Goal: Task Accomplishment & Management: Use online tool/utility

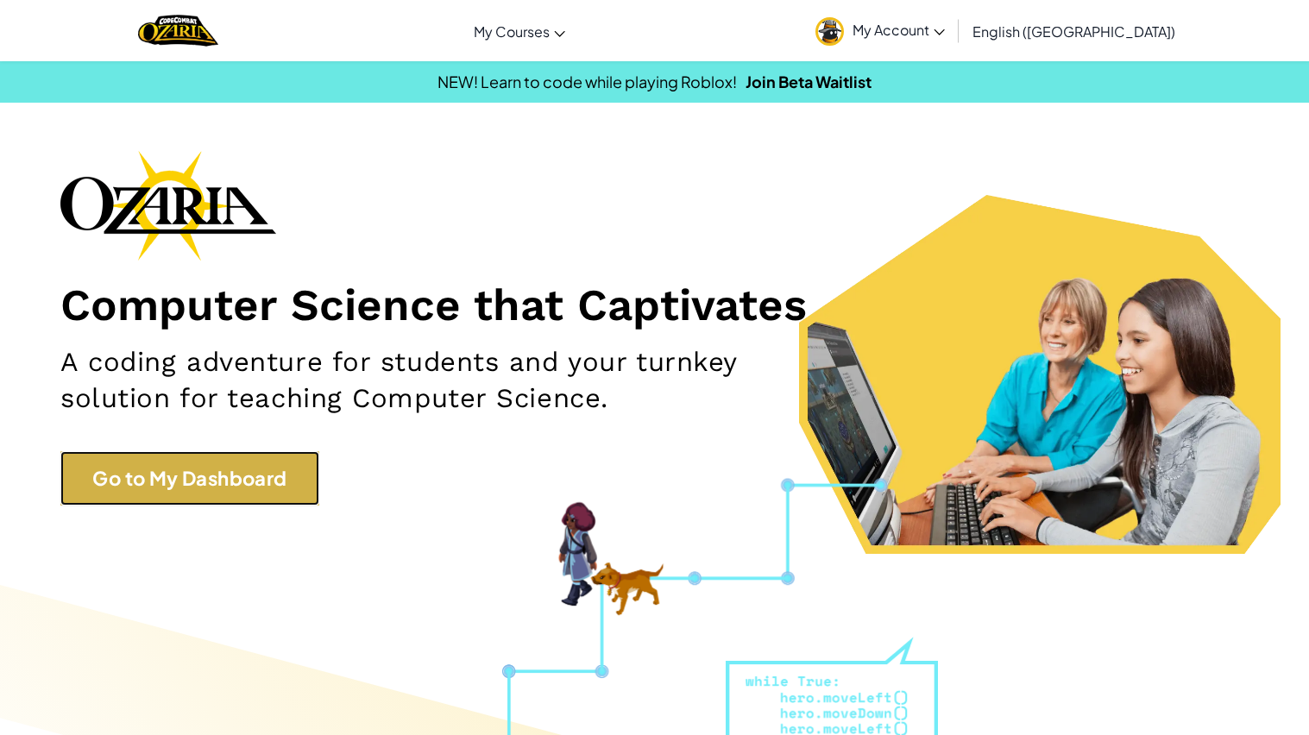
click at [166, 491] on link "Go to My Dashboard" at bounding box center [189, 478] width 259 height 54
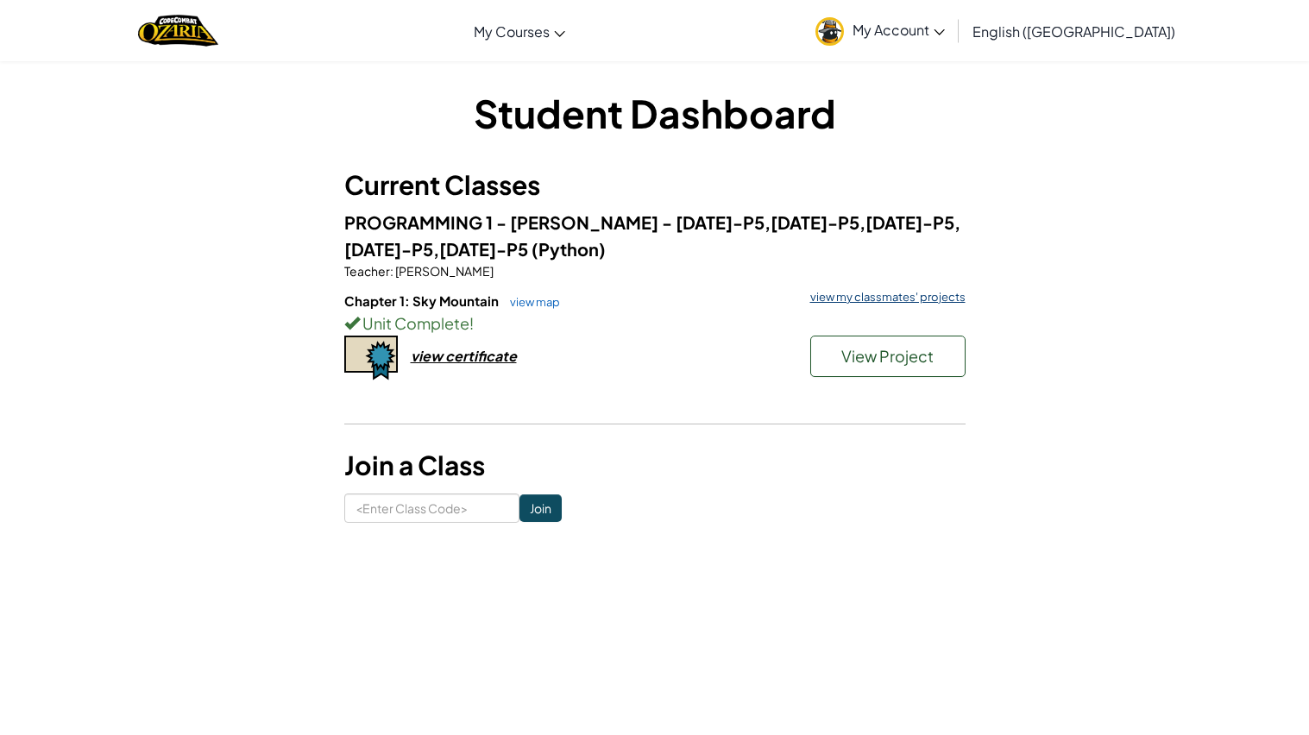
click at [823, 298] on link "view my classmates' projects" at bounding box center [883, 297] width 164 height 11
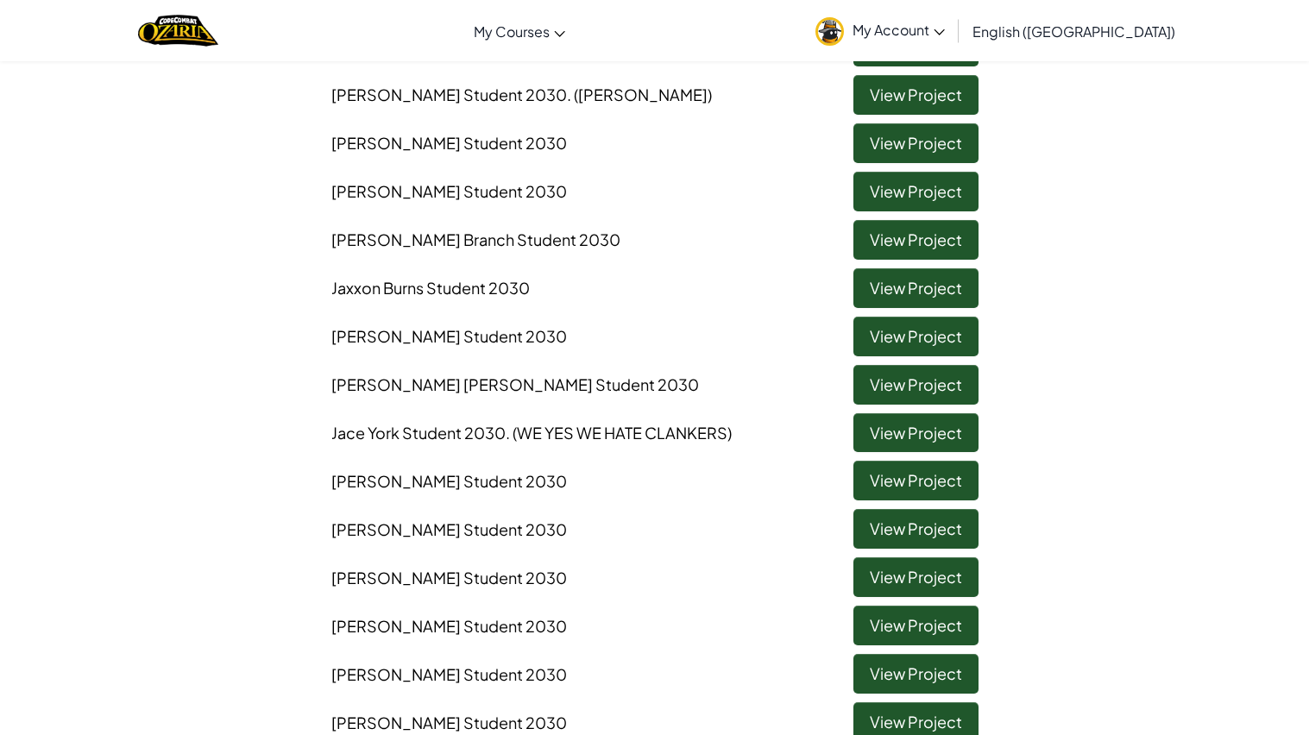
scroll to position [261, 0]
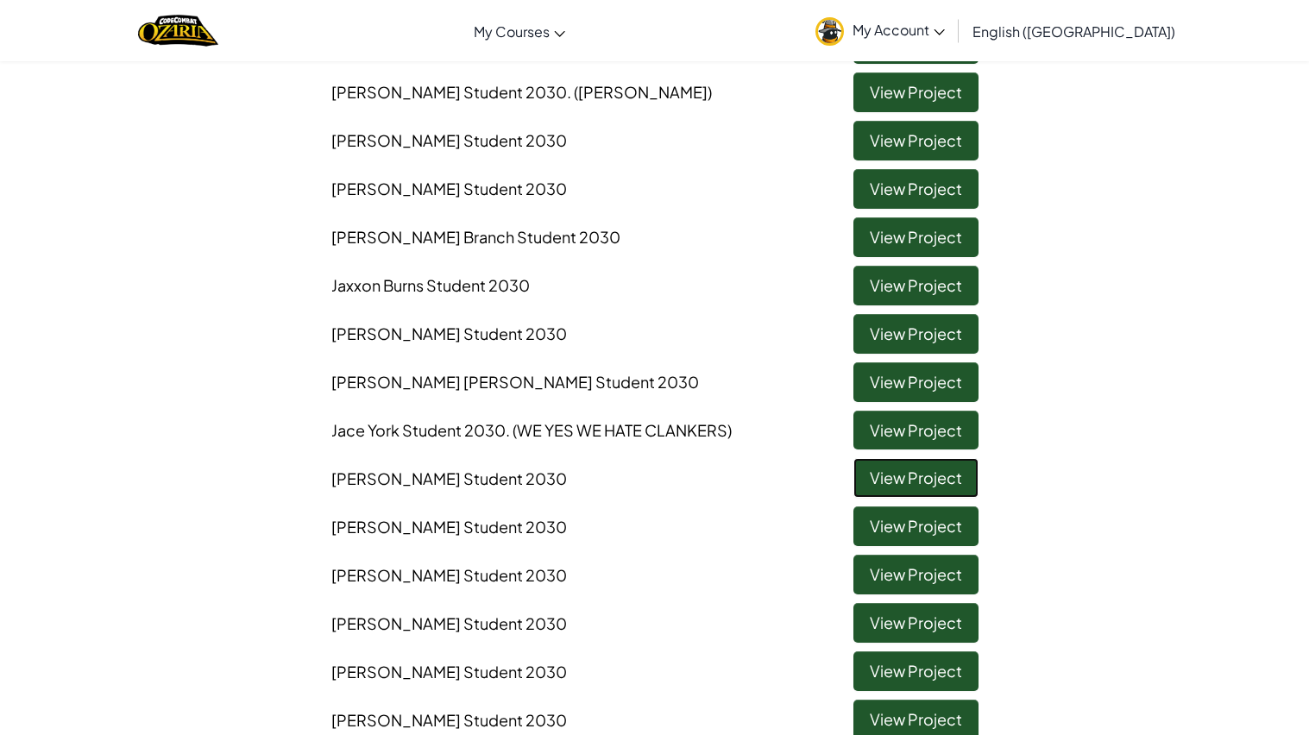
click at [886, 479] on link "View Project" at bounding box center [915, 478] width 125 height 40
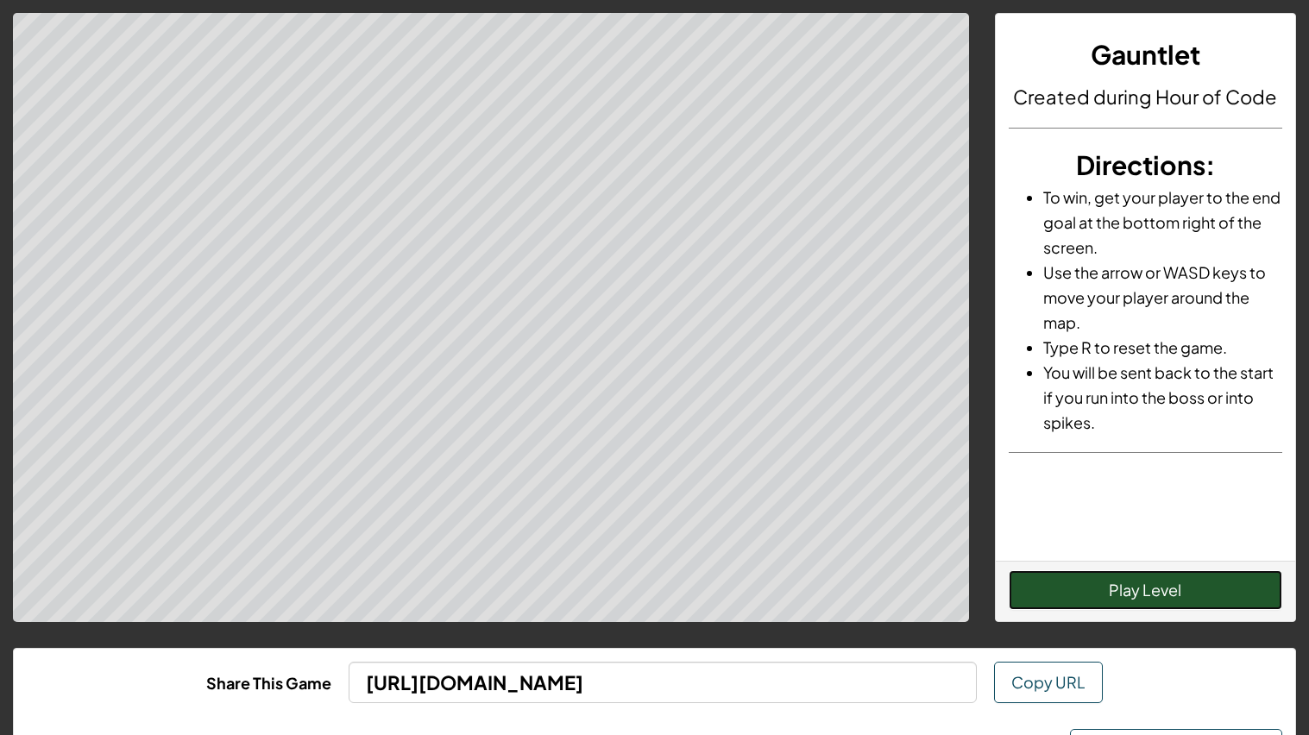
click at [1107, 590] on button "Play Level" at bounding box center [1144, 590] width 273 height 40
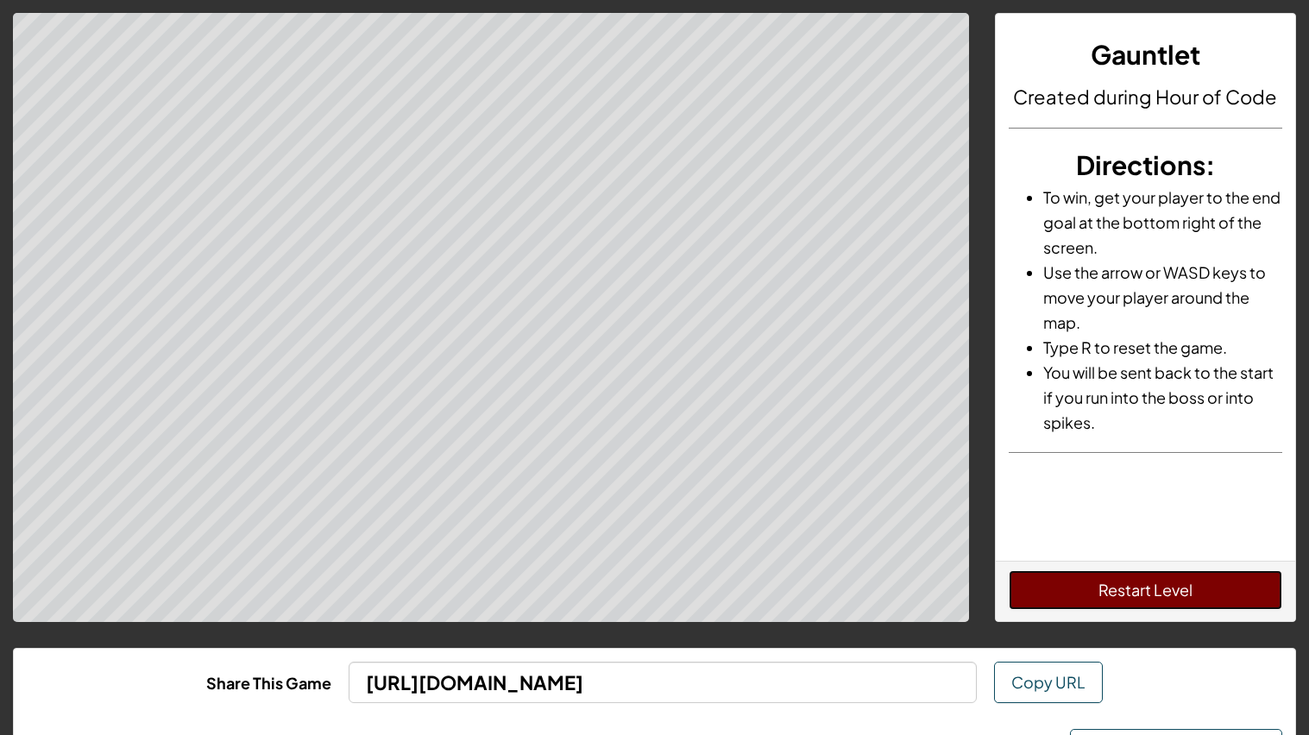
click at [1107, 590] on button "Restart Level" at bounding box center [1144, 590] width 273 height 40
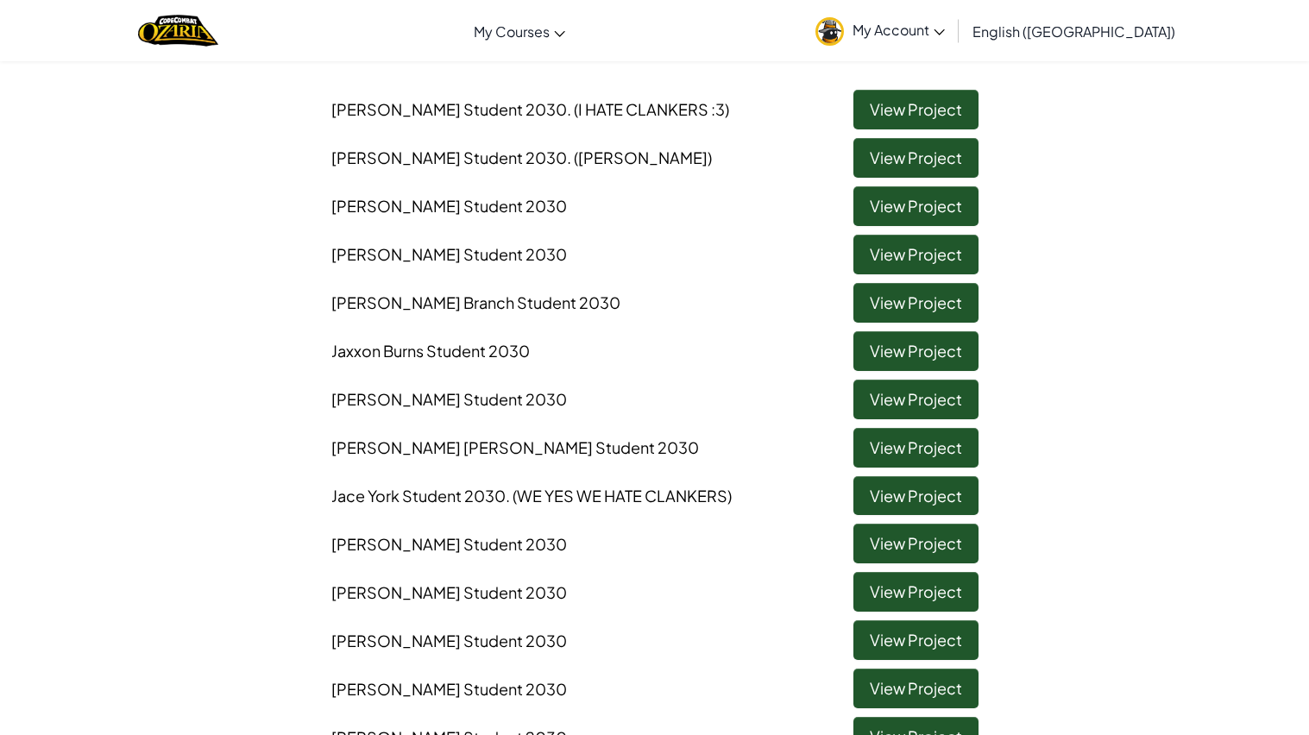
scroll to position [198, 0]
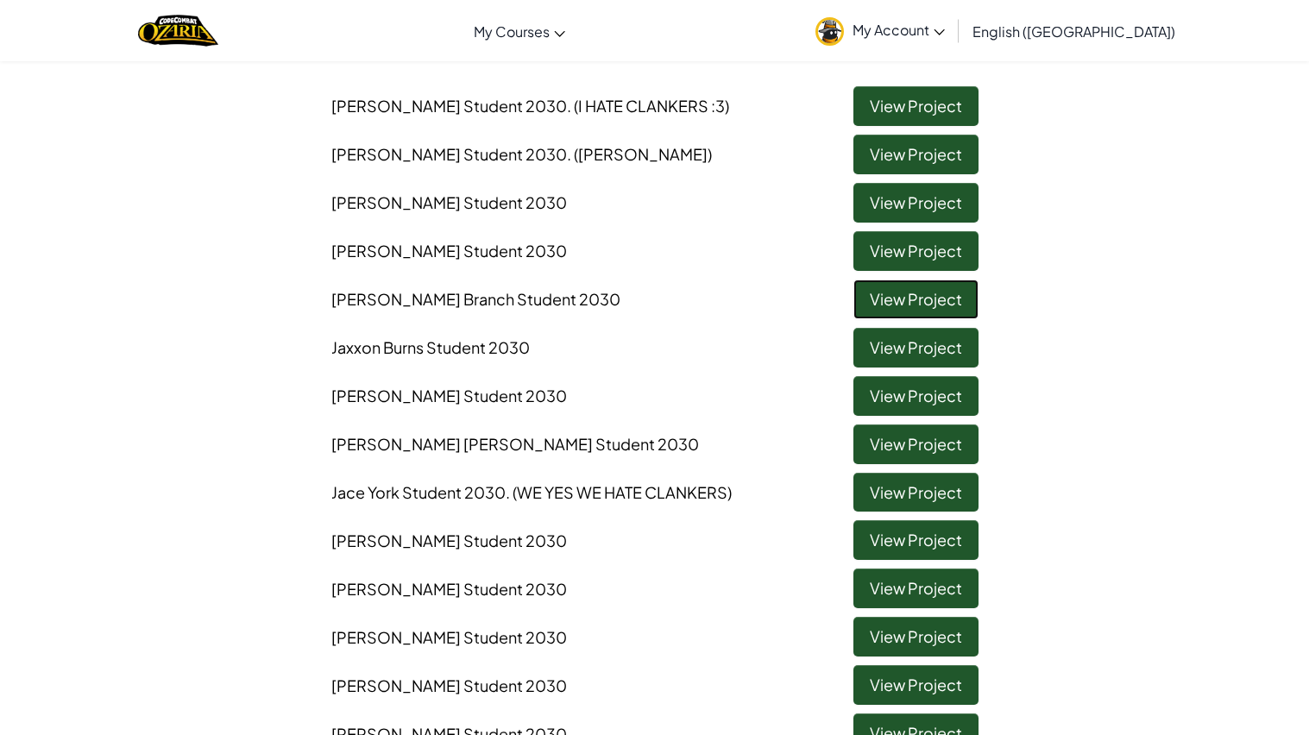
click at [891, 294] on link "View Project" at bounding box center [915, 300] width 125 height 40
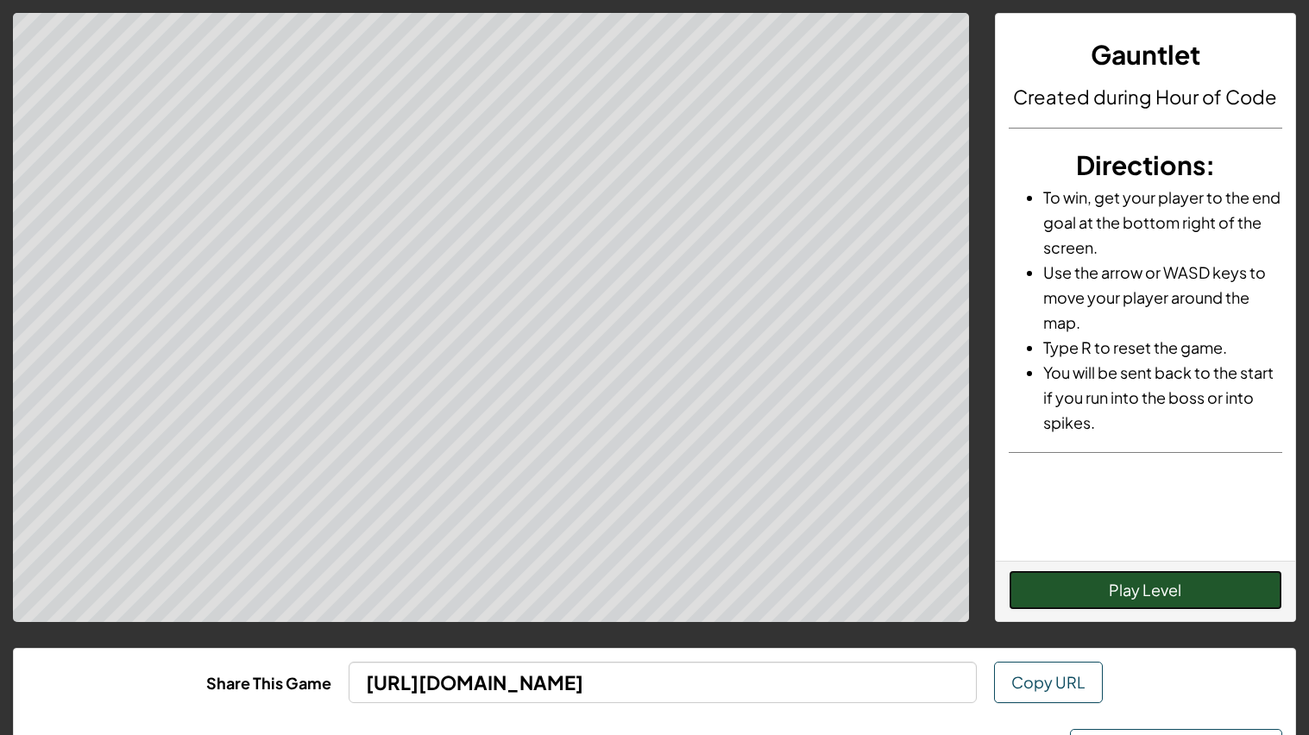
click at [1098, 606] on button "Play Level" at bounding box center [1144, 590] width 273 height 40
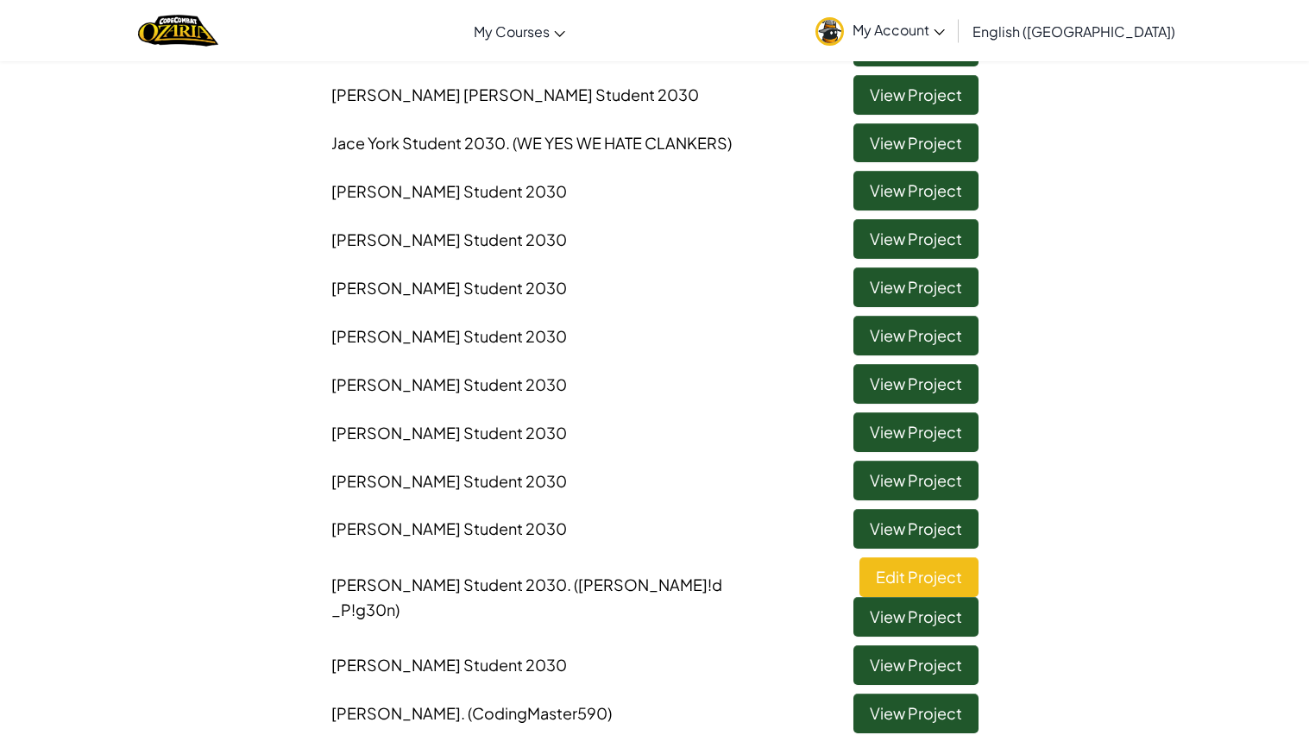
scroll to position [556, 0]
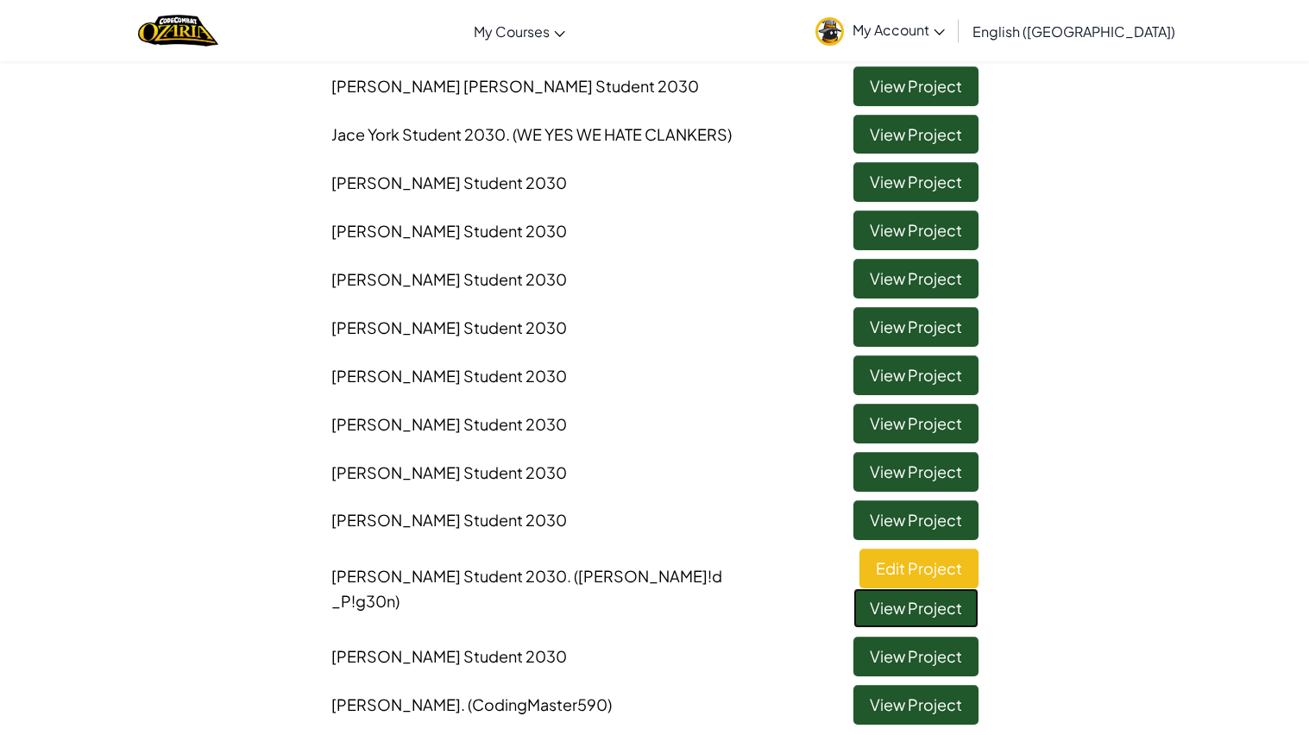
click at [887, 588] on link "View Project" at bounding box center [915, 608] width 125 height 40
